Goal: Find specific page/section: Find specific page/section

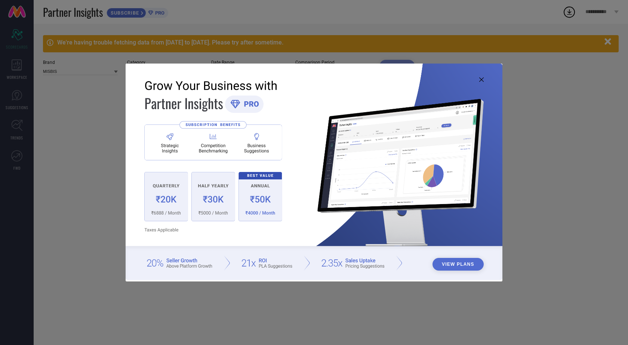
type input "All"
click at [484, 80] on img at bounding box center [314, 172] width 377 height 217
click at [481, 81] on icon at bounding box center [481, 79] width 4 height 4
